Goal: Complete application form: Complete application form

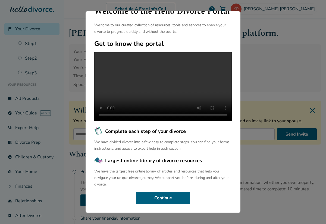
scroll to position [33, 0]
click at [164, 198] on button "Continue" at bounding box center [163, 198] width 54 height 12
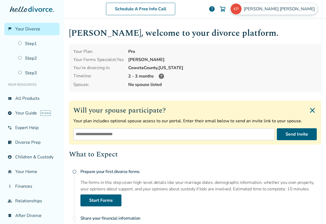
click at [242, 9] on img at bounding box center [236, 9] width 11 height 11
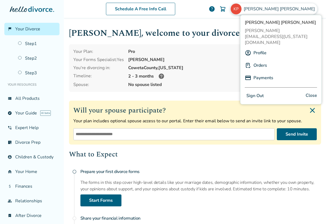
click at [259, 92] on button "Sign Out" at bounding box center [255, 96] width 21 height 8
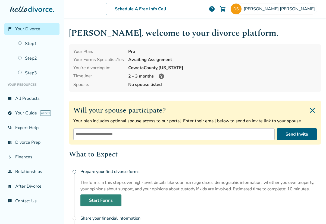
click at [98, 198] on link "Start Forms" at bounding box center [100, 201] width 41 height 12
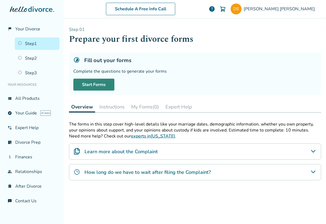
click at [91, 83] on link "Start Forms" at bounding box center [93, 85] width 41 height 12
